Goal: Task Accomplishment & Management: Complete application form

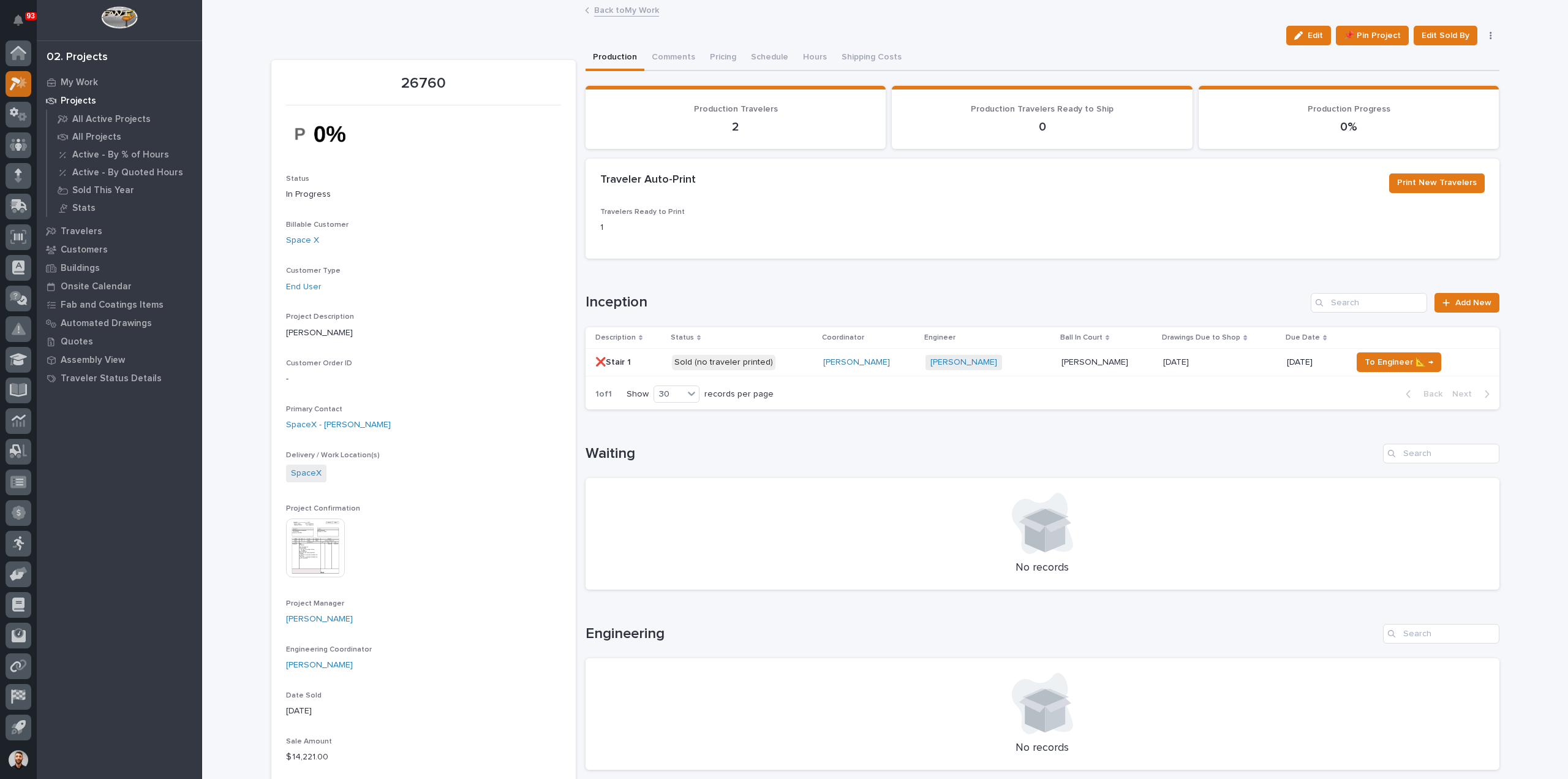
click at [28, 84] on div at bounding box center [19, 84] width 26 height 26
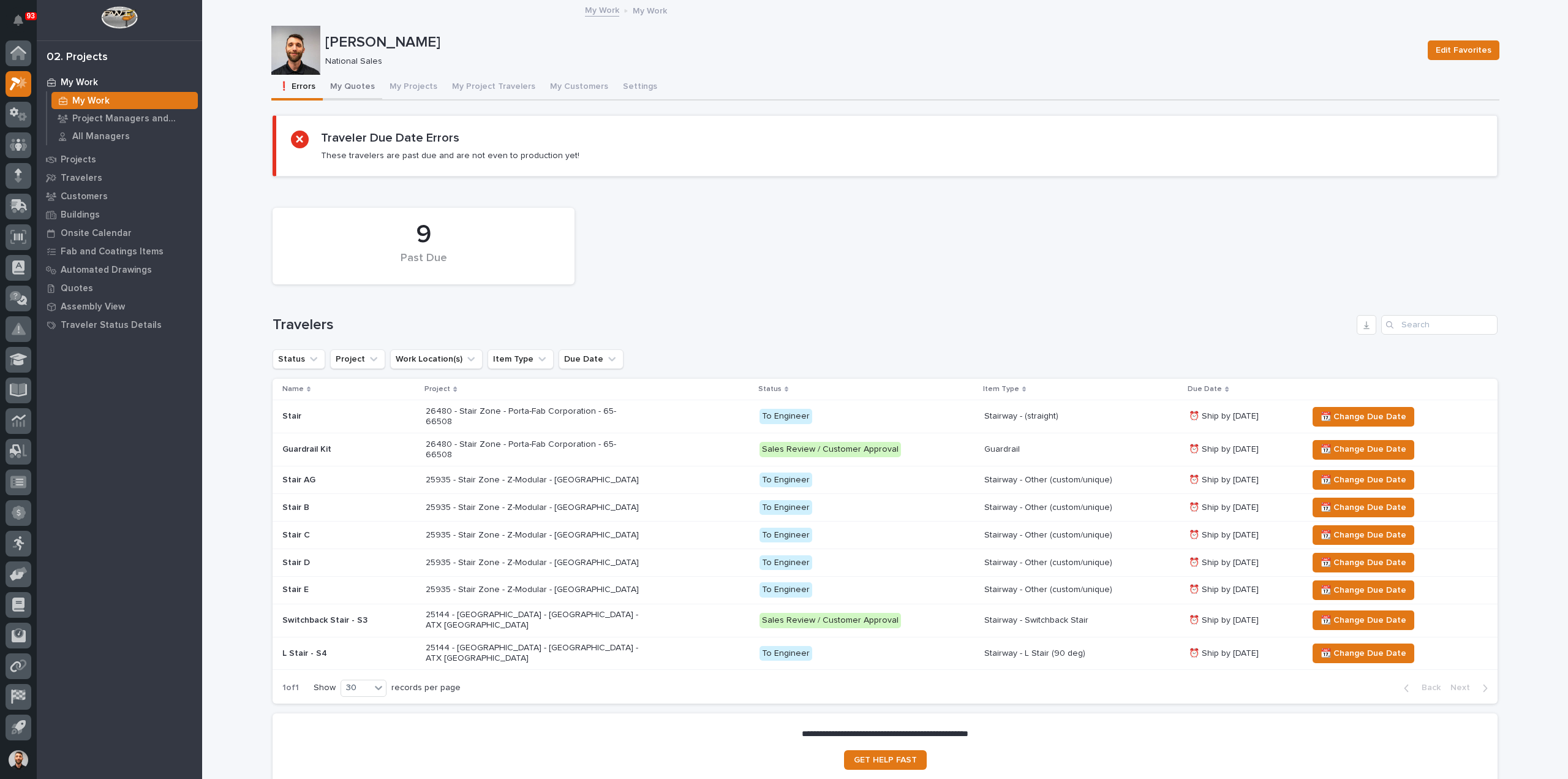
click at [363, 89] on button "My Quotes" at bounding box center [353, 88] width 59 height 26
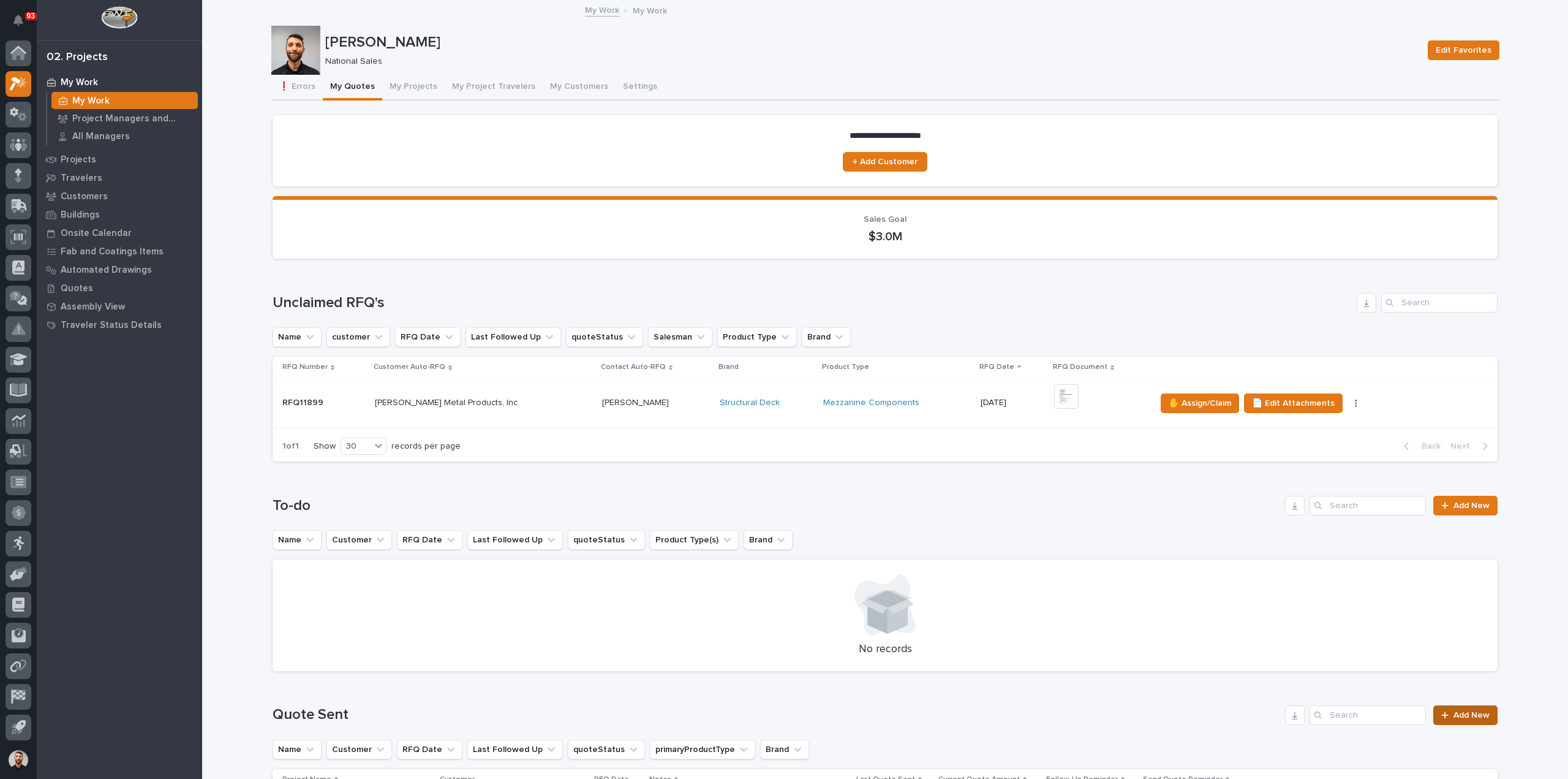
click at [1461, 710] on span "Add New" at bounding box center [1471, 715] width 36 height 9
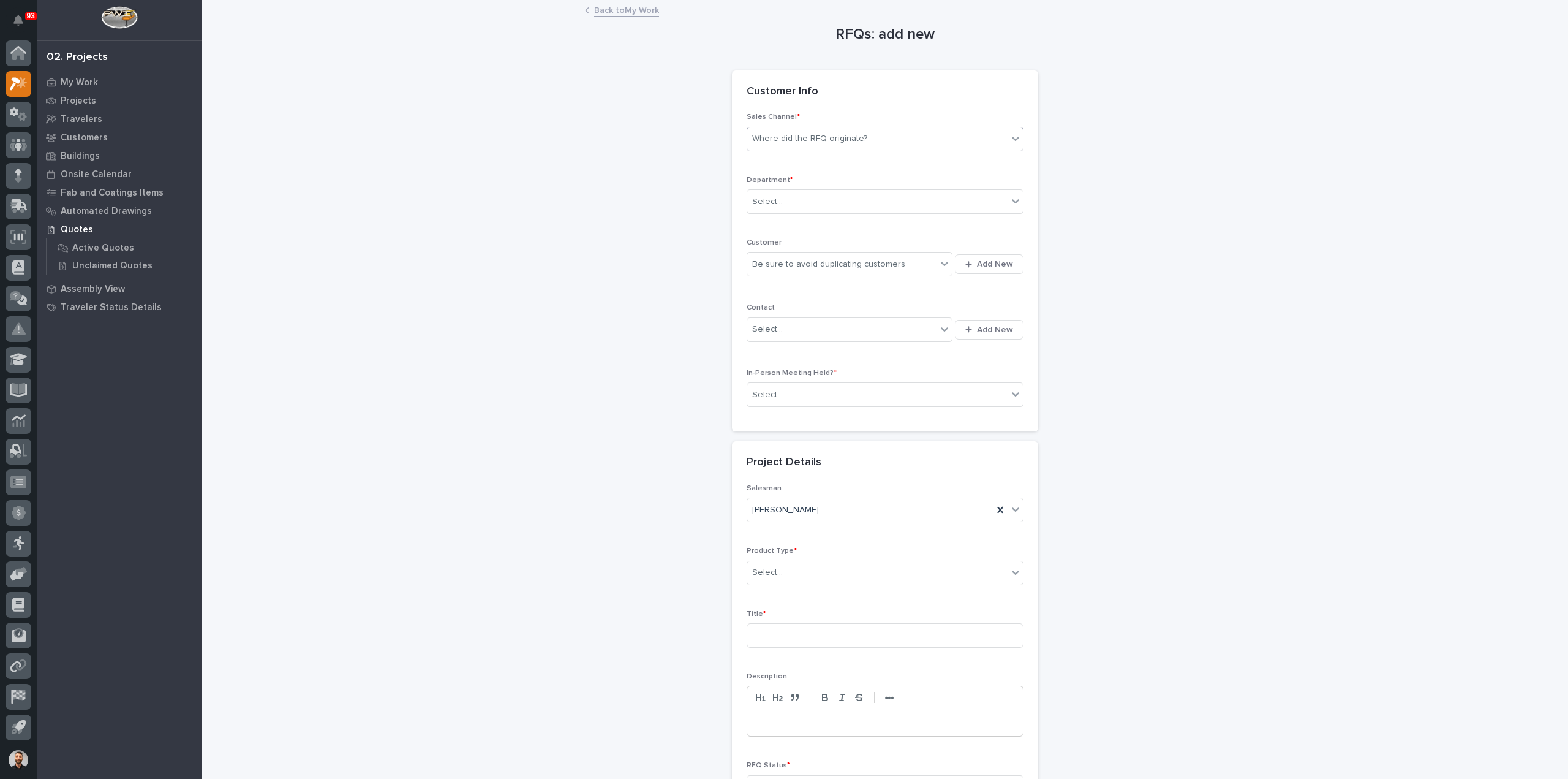
click at [820, 140] on div "Where did the RFQ originate?" at bounding box center [810, 138] width 115 height 13
click at [790, 201] on div "Stair Zone" at bounding box center [880, 205] width 275 height 22
click at [789, 210] on div "Select..." at bounding box center [877, 202] width 260 height 20
click at [787, 224] on span "National Sales" at bounding box center [778, 223] width 62 height 14
click at [793, 265] on div "Be sure to avoid duplicating customers" at bounding box center [828, 265] width 153 height 13
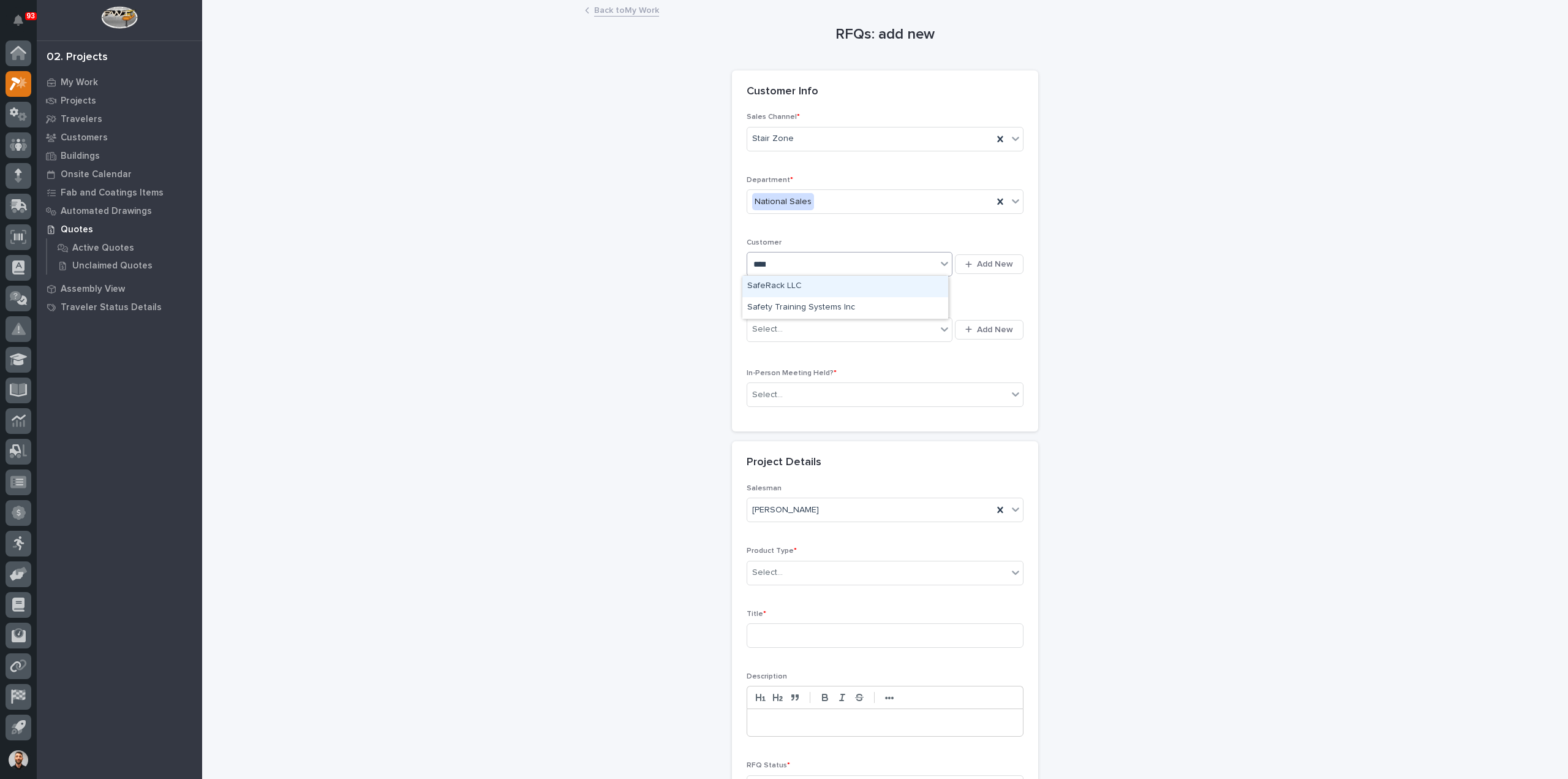
type input "*****"
click at [801, 281] on div "SafeRack LLC" at bounding box center [844, 286] width 205 height 22
click at [803, 325] on div "Select..." at bounding box center [841, 330] width 189 height 20
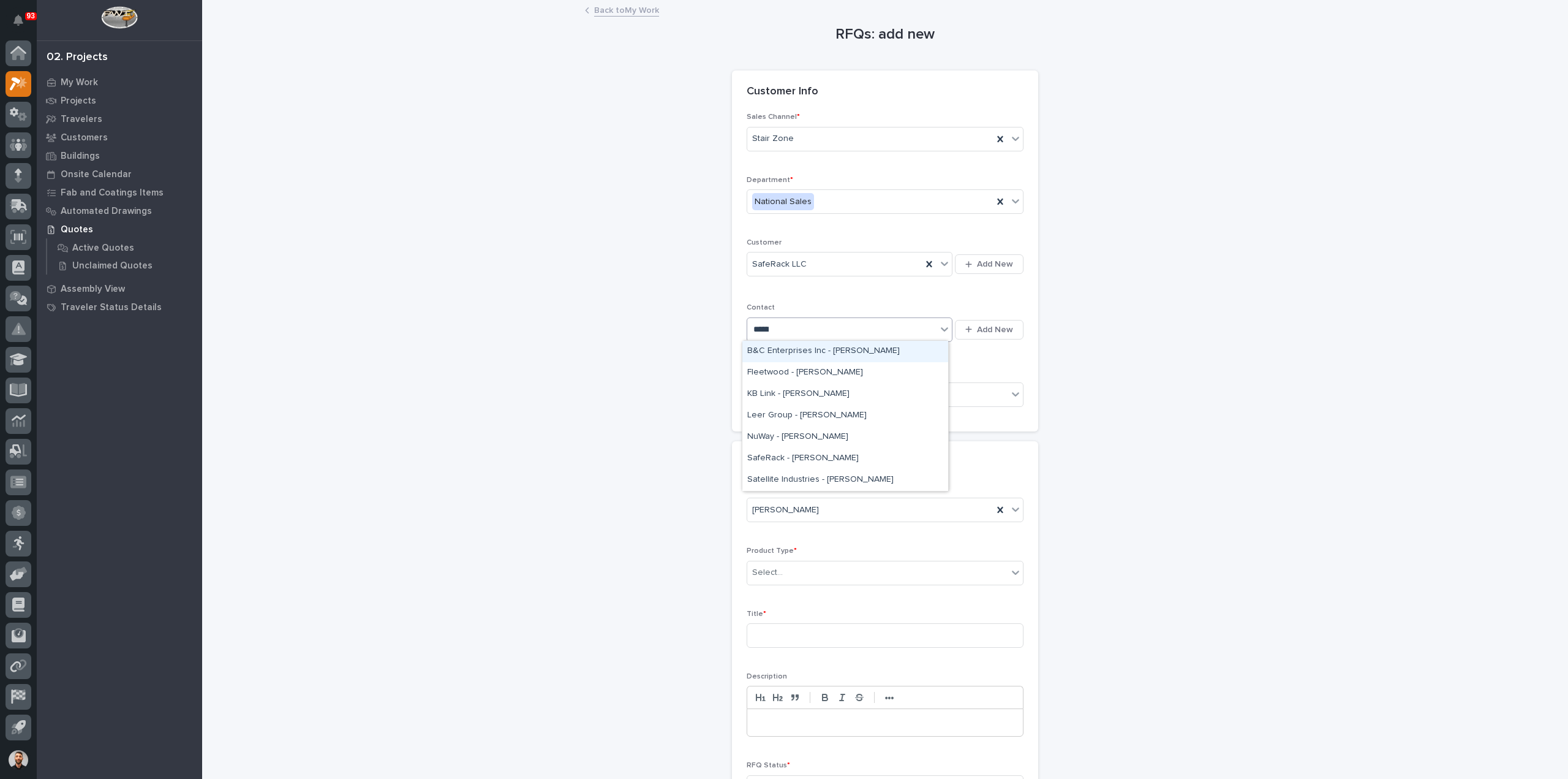
type input "*******"
click at [815, 348] on div "SafeRack - [PERSON_NAME]" at bounding box center [844, 351] width 205 height 22
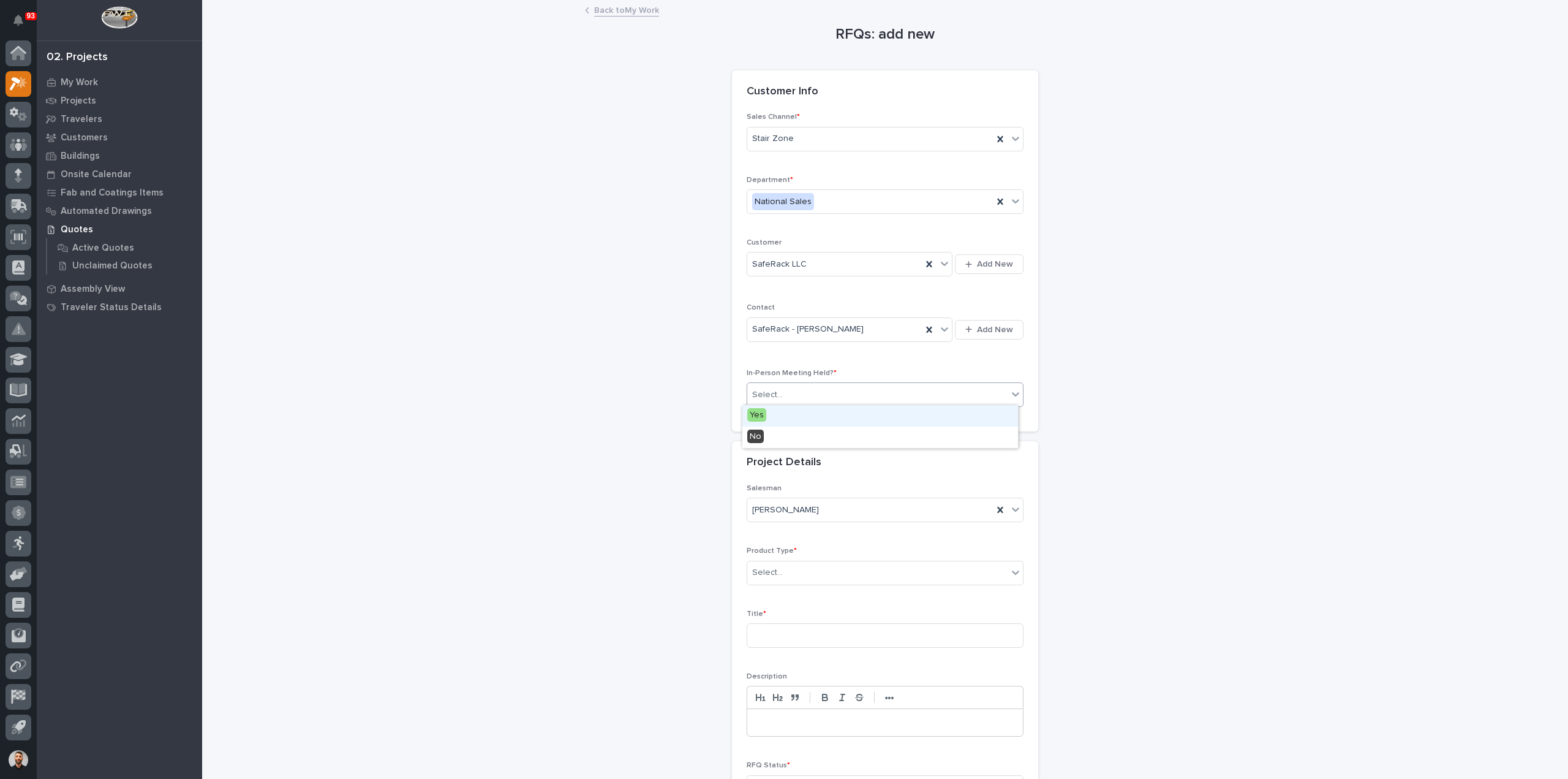
click at [799, 384] on div "Select..." at bounding box center [877, 395] width 260 height 20
click at [790, 434] on div "No" at bounding box center [880, 437] width 275 height 22
click at [791, 493] on div "Salesman [PERSON_NAME]" at bounding box center [885, 508] width 277 height 48
drag, startPoint x: 789, startPoint y: 550, endPoint x: 790, endPoint y: 564, distance: 14.0
click at [788, 553] on div "Product Type * Select..." at bounding box center [885, 571] width 277 height 48
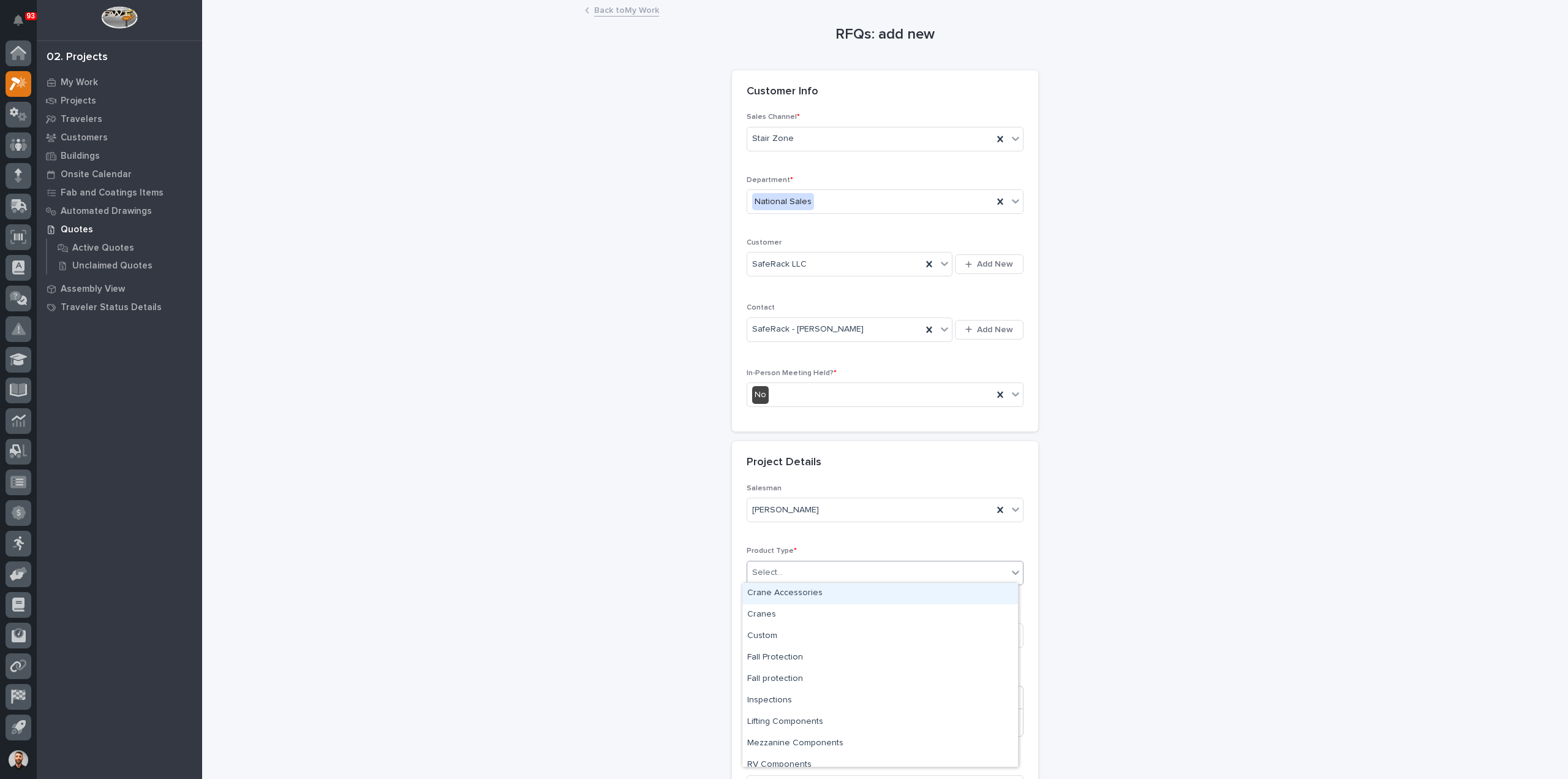
click at [791, 568] on div "Select..." at bounding box center [877, 573] width 260 height 20
type input "***"
click at [795, 596] on div "Stairs & Ladders" at bounding box center [880, 594] width 275 height 22
click at [791, 639] on input at bounding box center [885, 635] width 277 height 25
type input "[PERSON_NAME]"
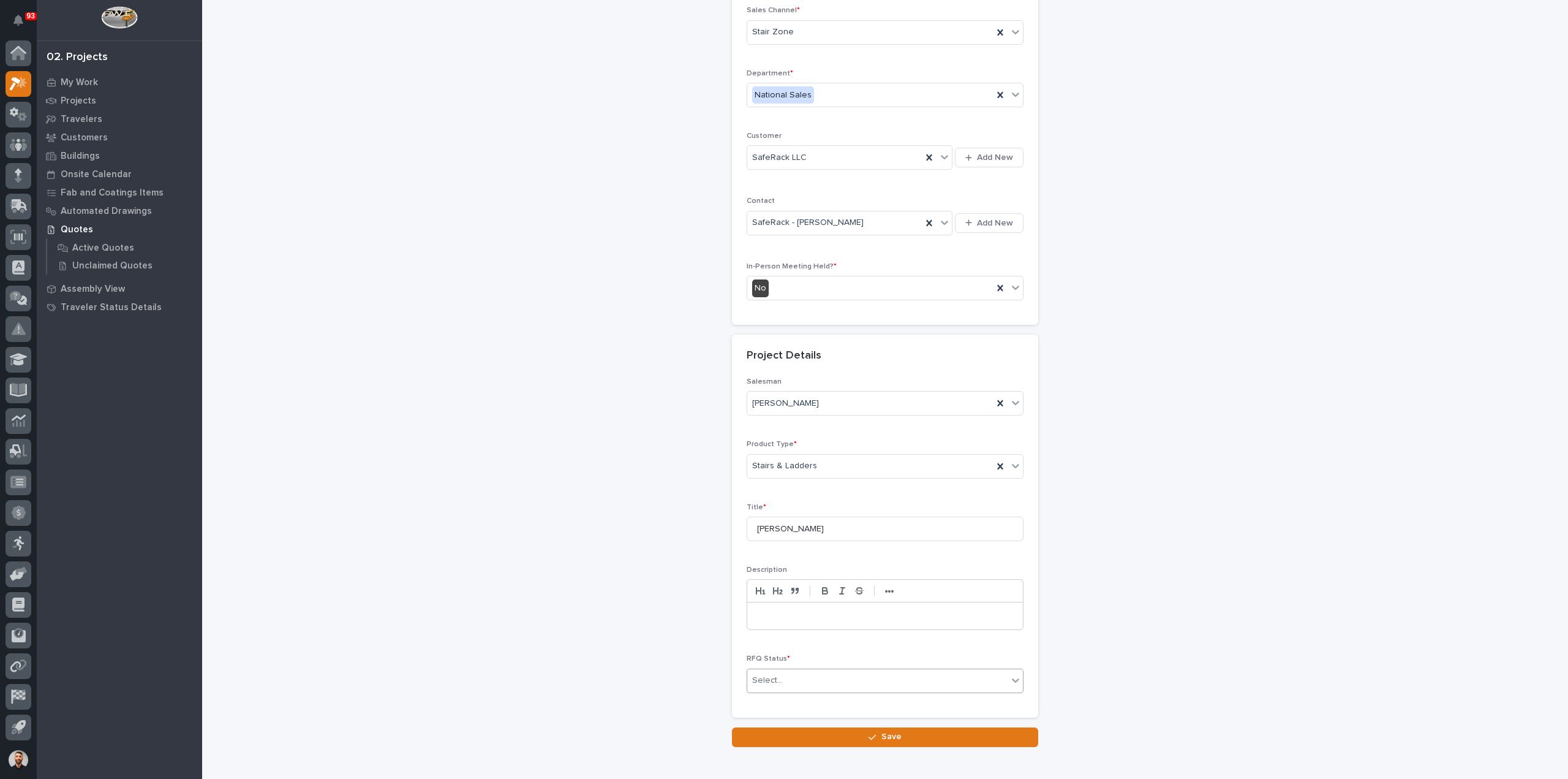
scroll to position [166, 0]
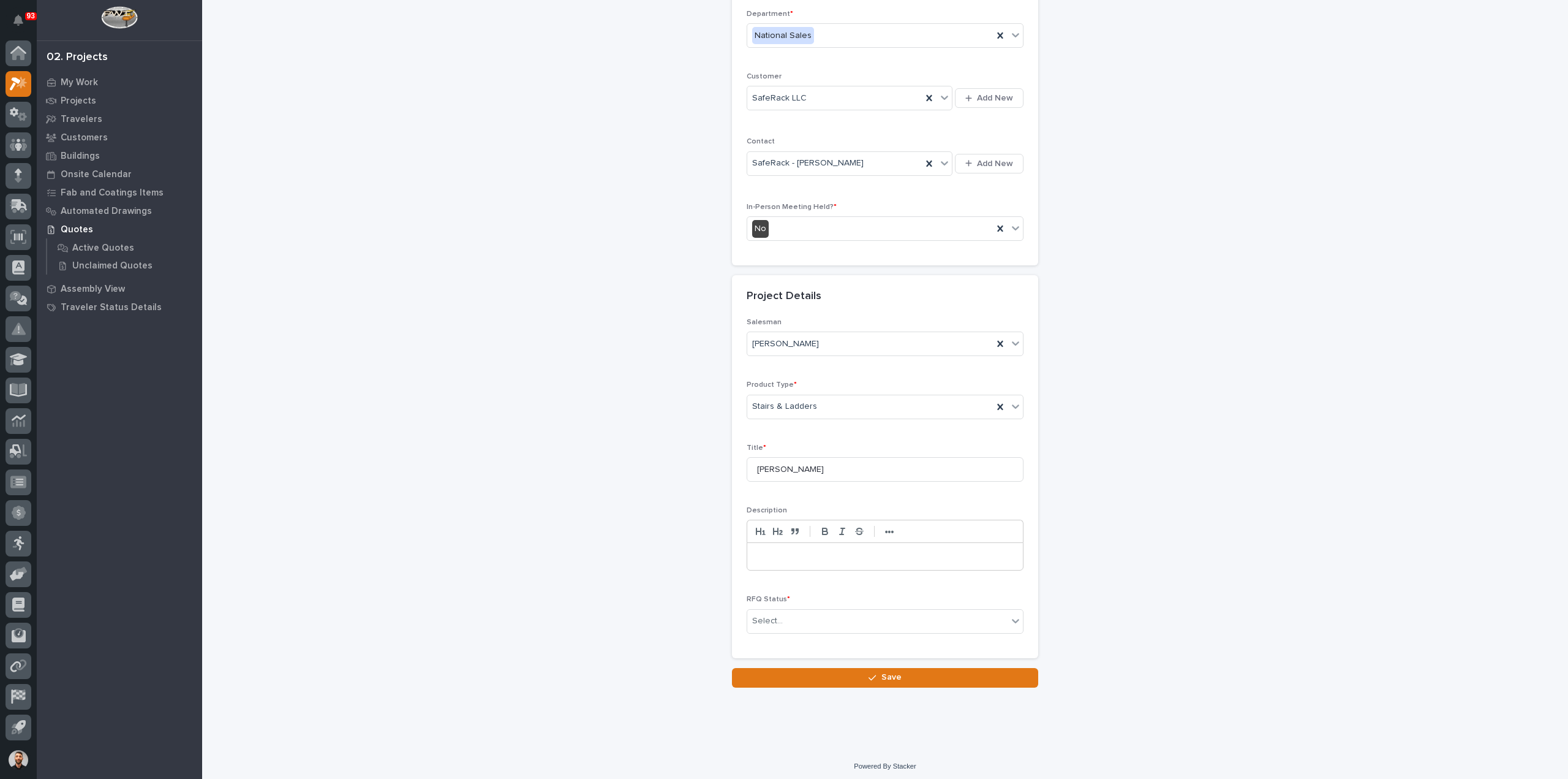
click at [772, 635] on div "RFQ Status * Select..." at bounding box center [885, 619] width 277 height 48
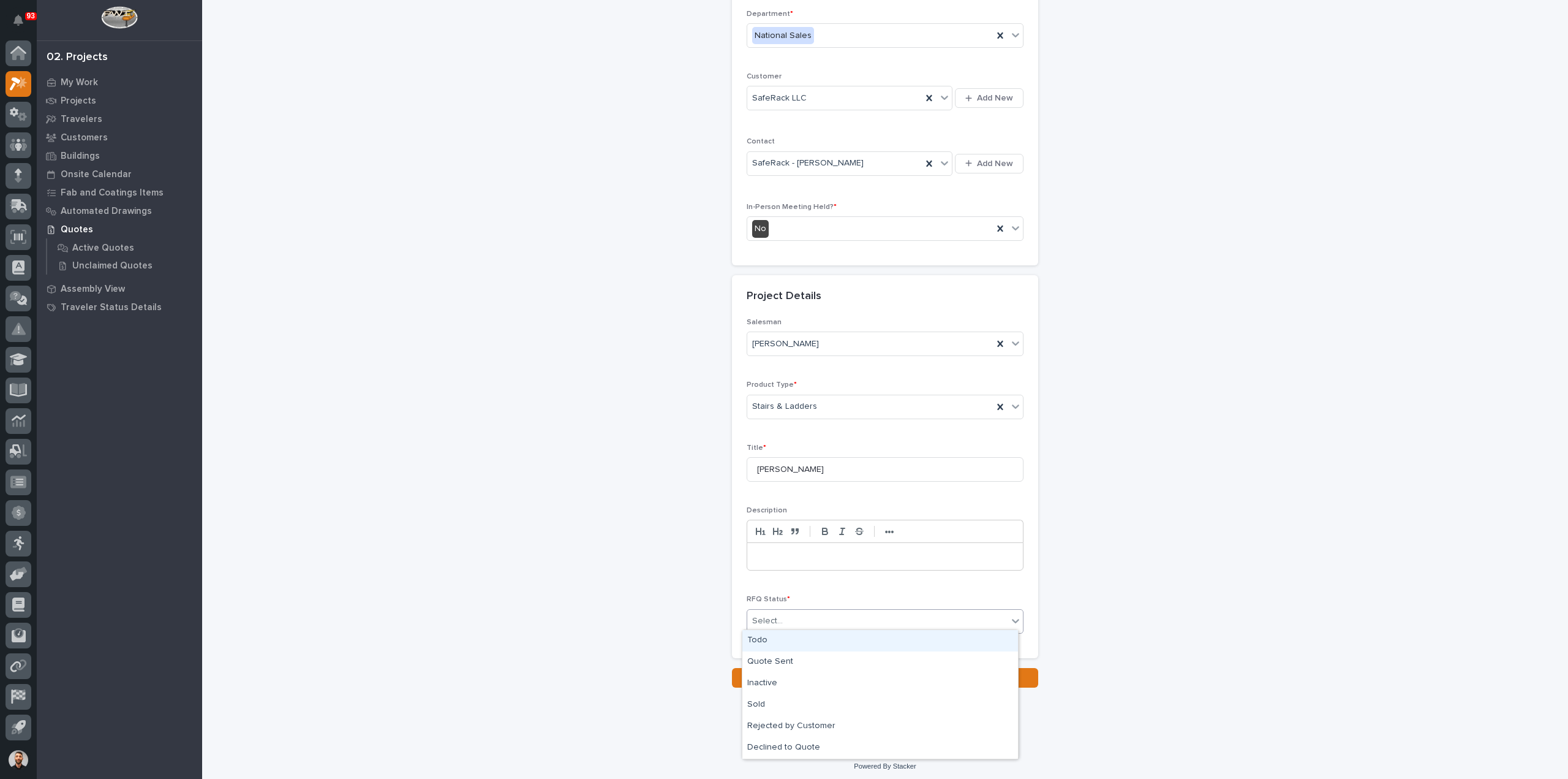
click at [771, 620] on div "Select..." at bounding box center [767, 621] width 30 height 13
click at [787, 655] on div "Quote Sent" at bounding box center [880, 662] width 275 height 22
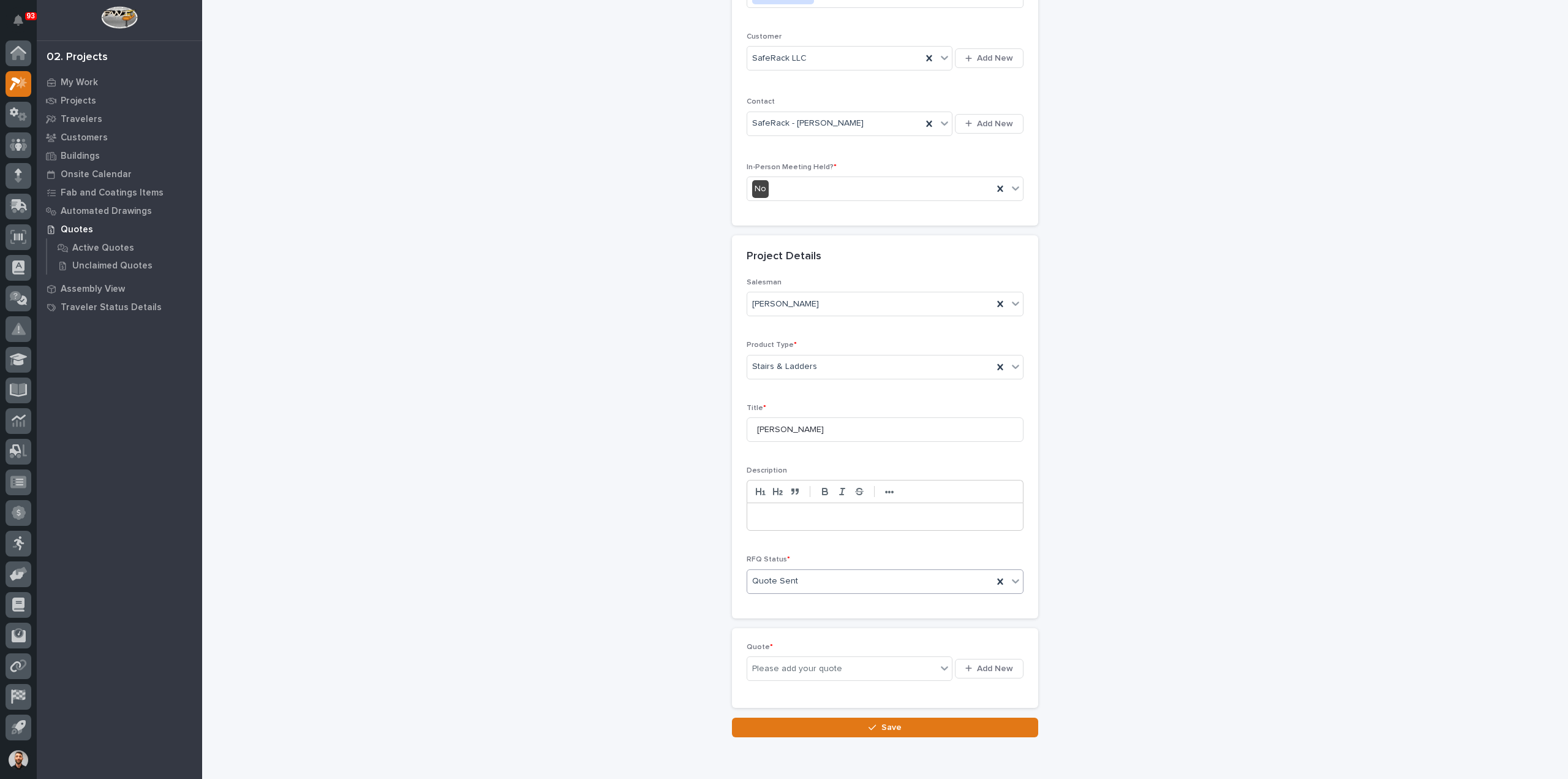
scroll to position [211, 0]
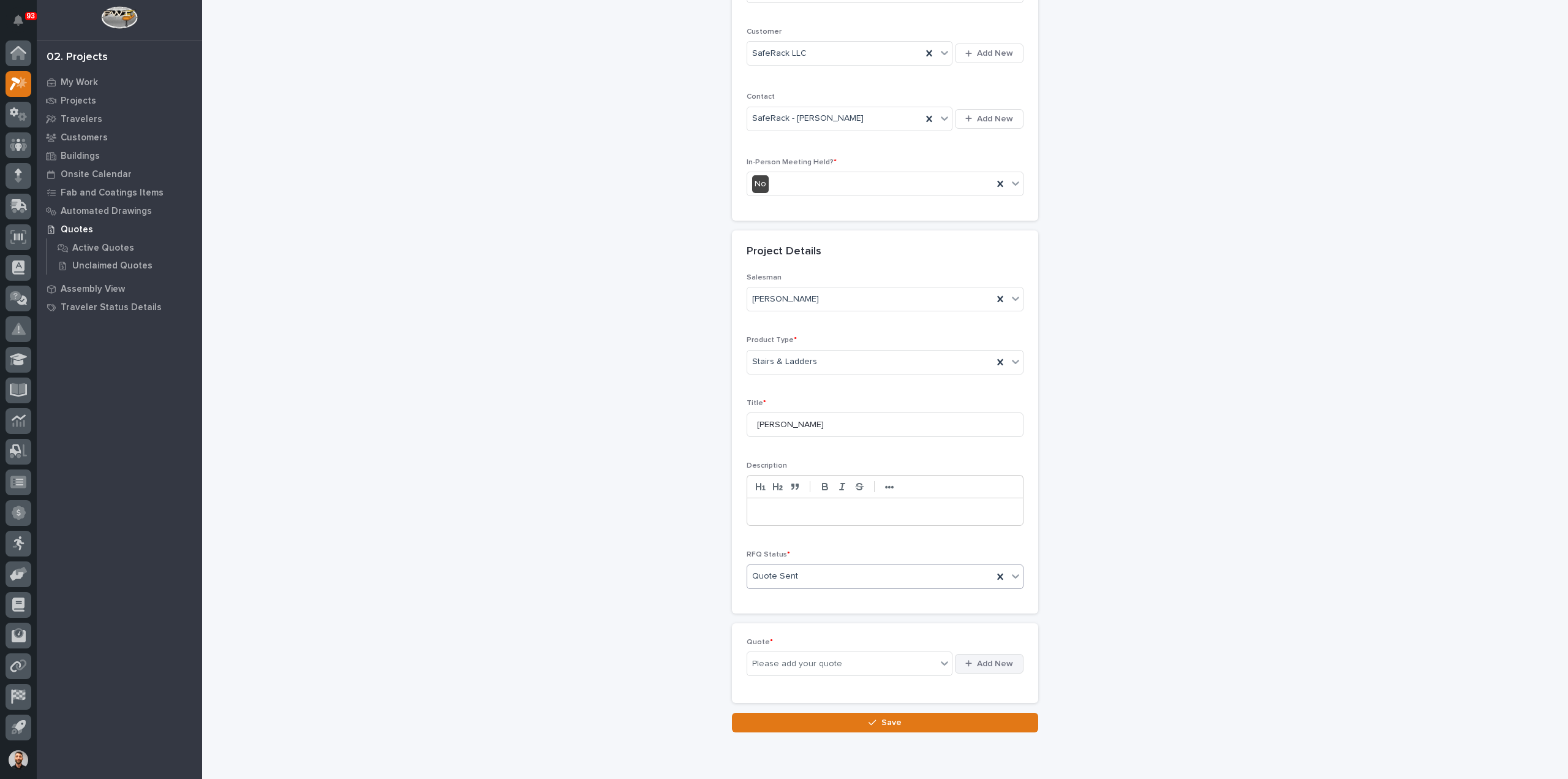
click at [970, 659] on div "button" at bounding box center [971, 663] width 12 height 8
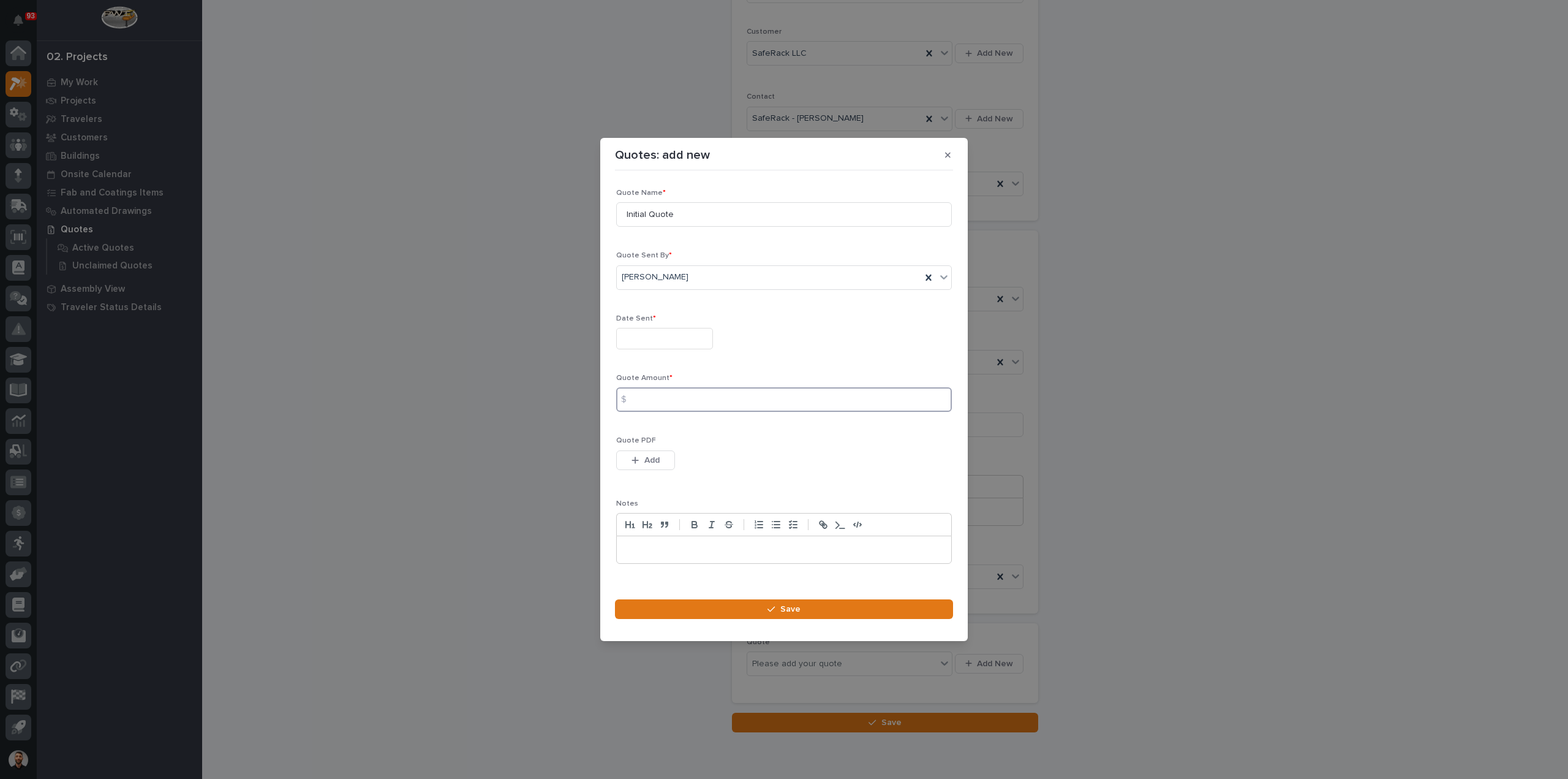
click at [691, 392] on input at bounding box center [784, 400] width 335 height 25
type input "89184"
click at [713, 335] on input "text" at bounding box center [665, 338] width 97 height 22
click at [697, 253] on div "22" at bounding box center [700, 258] width 17 height 17
type input "**********"
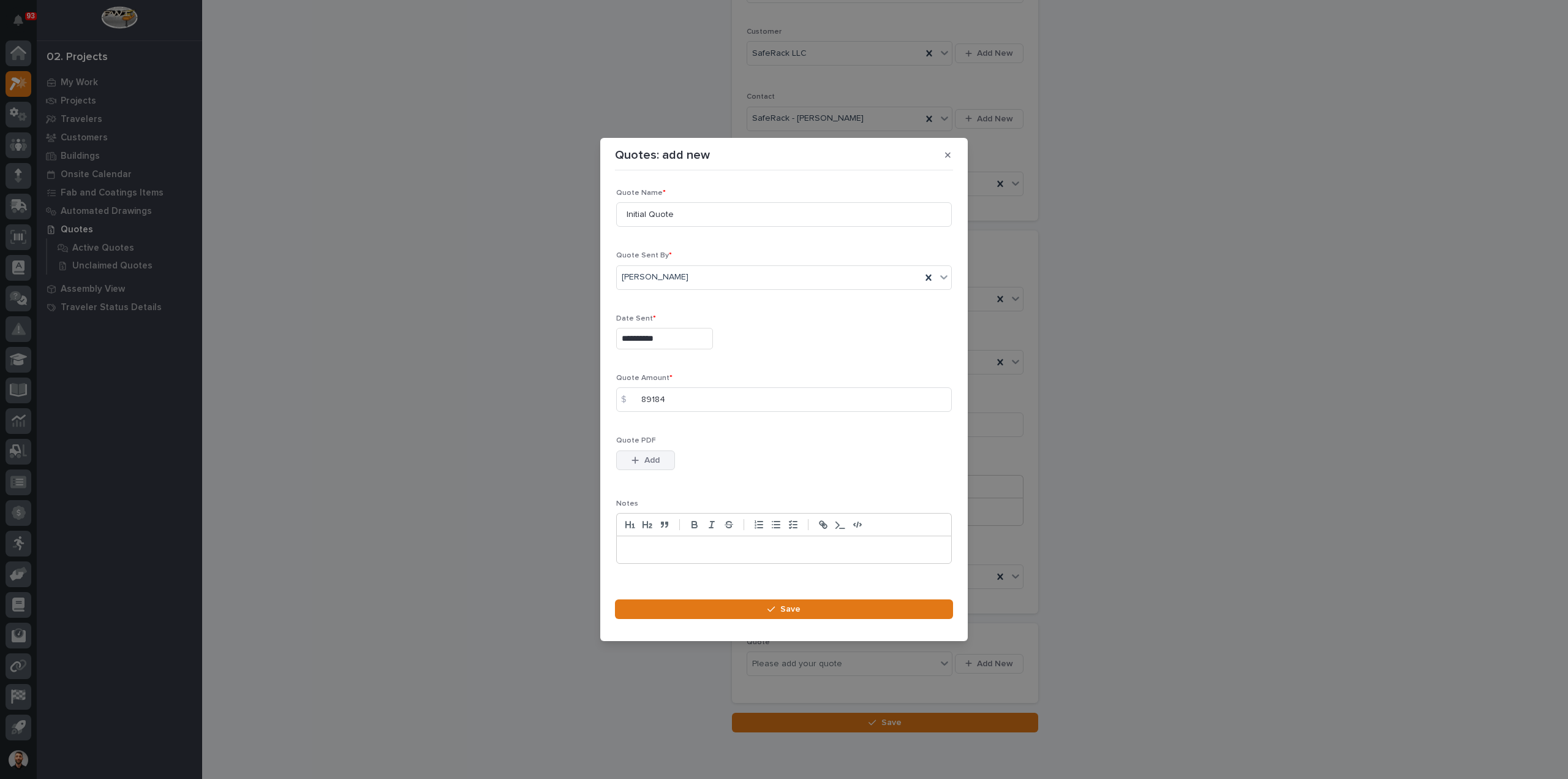
click at [647, 454] on span "Add" at bounding box center [652, 459] width 15 height 11
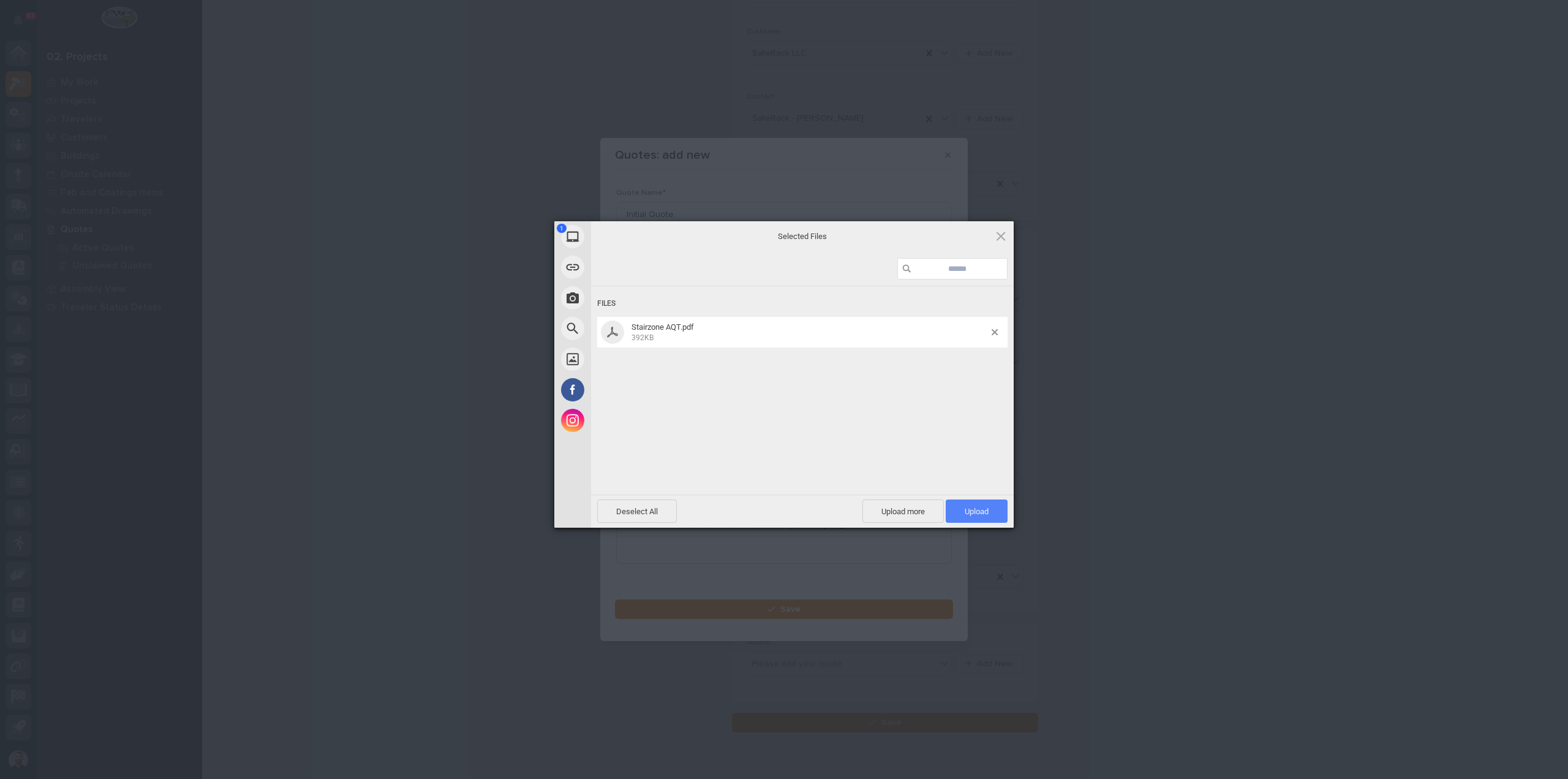
click at [996, 511] on span "Upload 1" at bounding box center [977, 511] width 62 height 23
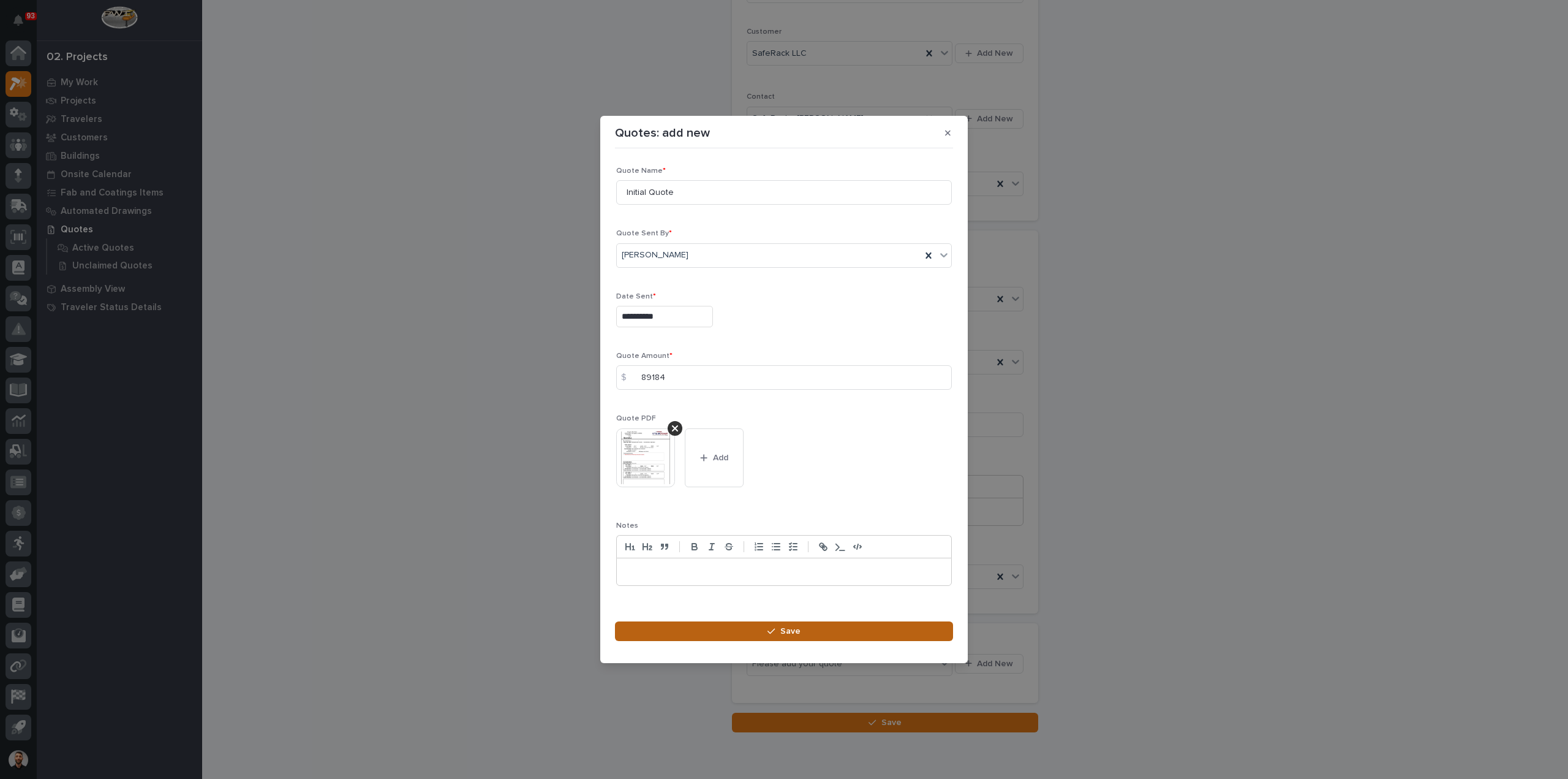
click at [805, 635] on button "Save" at bounding box center [784, 630] width 338 height 19
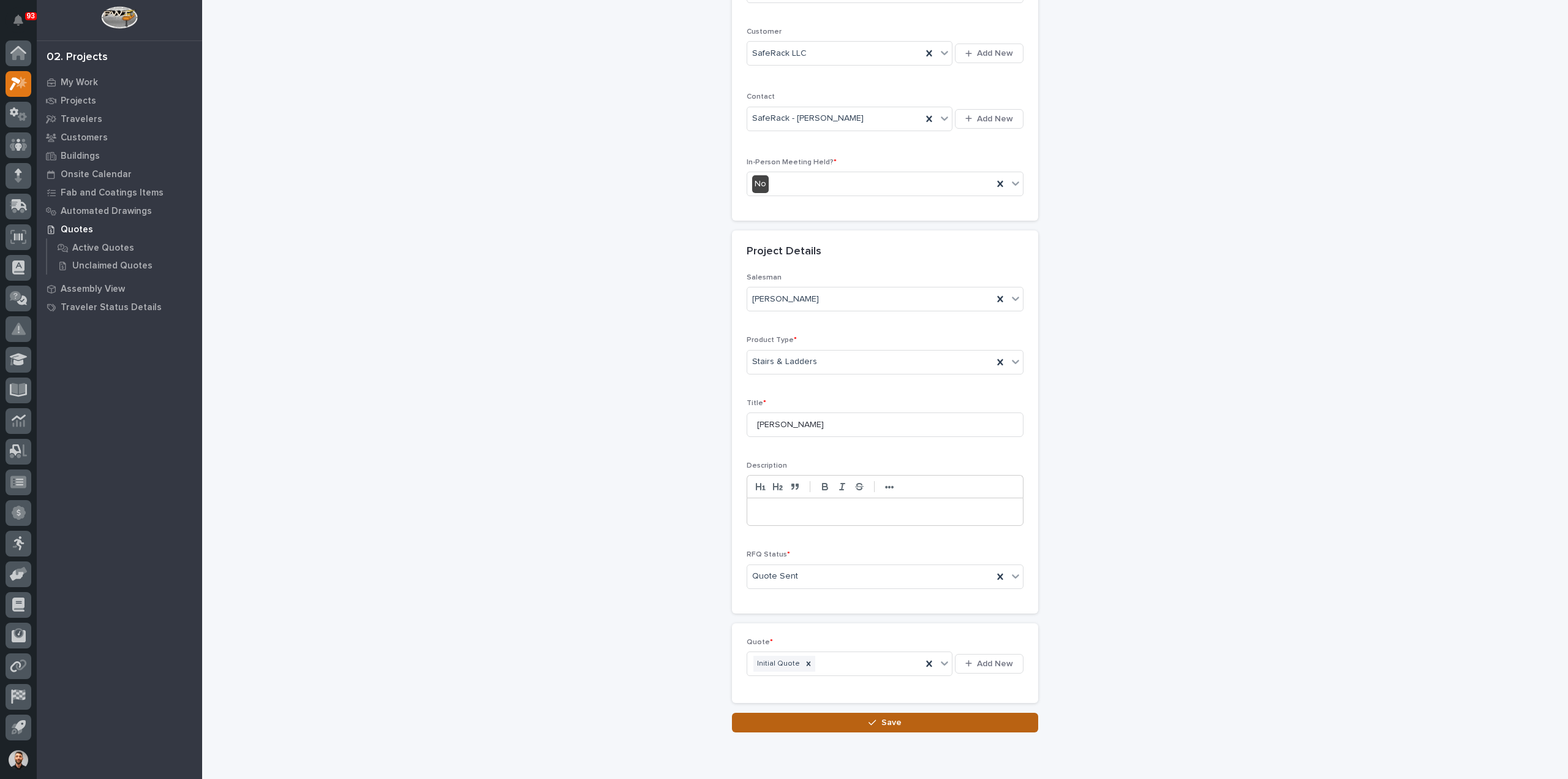
click at [832, 723] on button "Save" at bounding box center [885, 722] width 306 height 19
